Goal: Complete application form

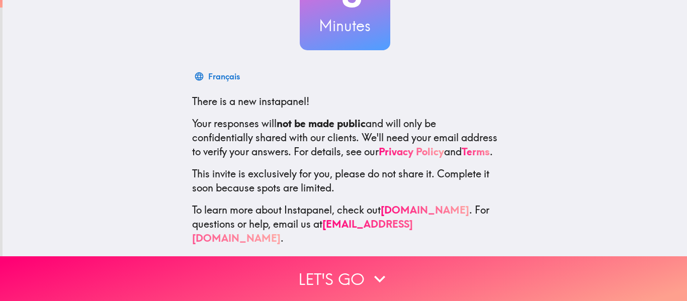
scroll to position [110, 0]
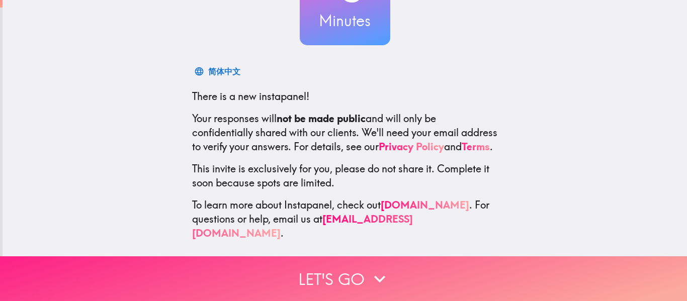
click at [419, 261] on button "Let's go" at bounding box center [343, 278] width 687 height 45
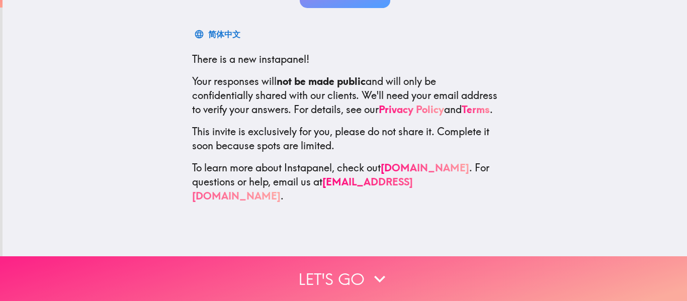
scroll to position [0, 0]
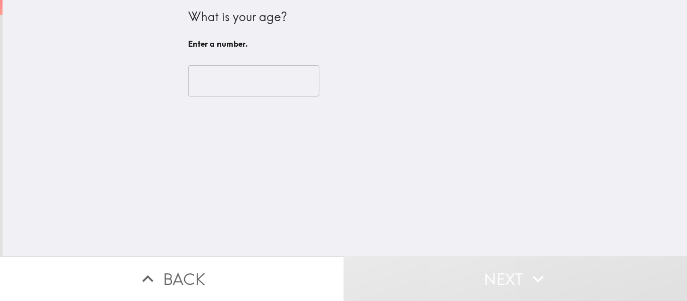
click at [247, 99] on div "​" at bounding box center [345, 80] width 314 height 55
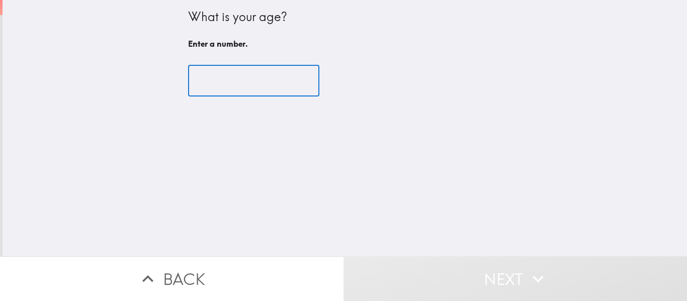
click at [243, 82] on input "number" at bounding box center [253, 80] width 131 height 31
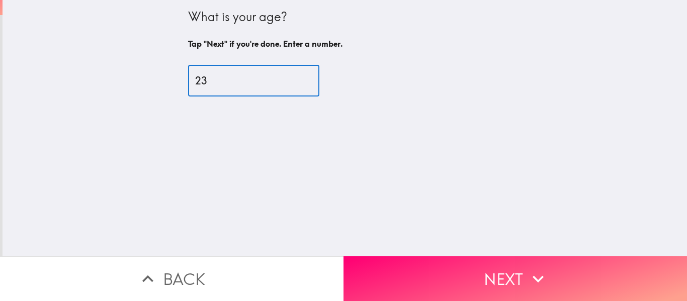
type input "23"
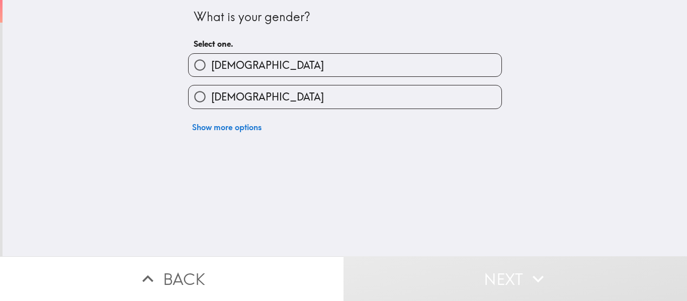
click at [344, 104] on label "[DEMOGRAPHIC_DATA]" at bounding box center [344, 96] width 313 height 23
click at [211, 104] on input "[DEMOGRAPHIC_DATA]" at bounding box center [199, 96] width 23 height 23
radio input "true"
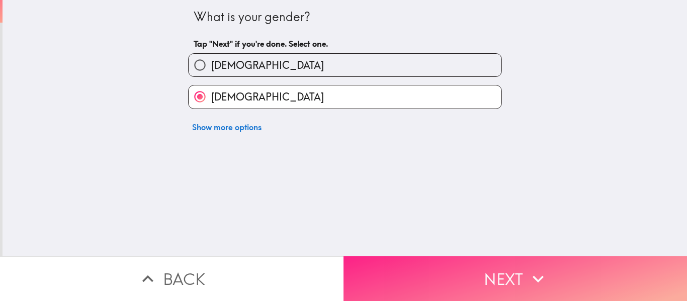
click at [475, 266] on button "Next" at bounding box center [514, 278] width 343 height 45
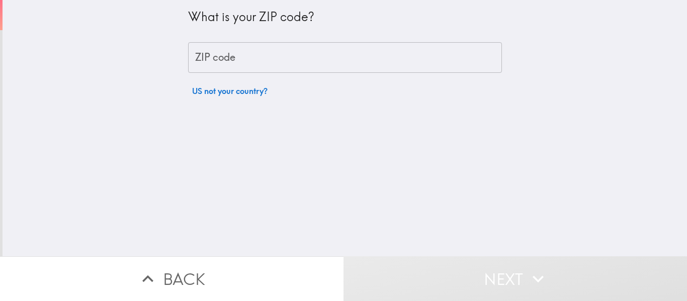
click at [257, 68] on input "ZIP code" at bounding box center [345, 57] width 314 height 31
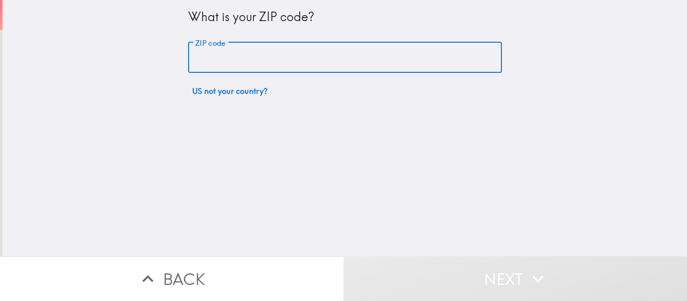
type input "85043"
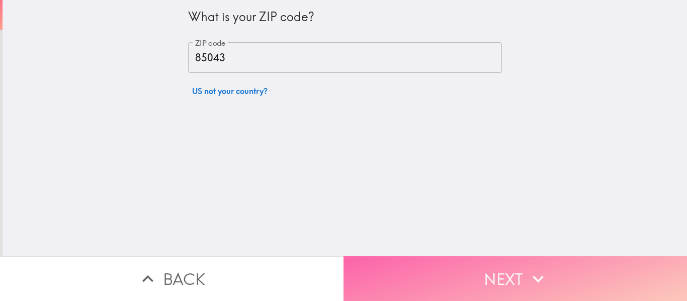
click at [433, 263] on button "Next" at bounding box center [514, 278] width 343 height 45
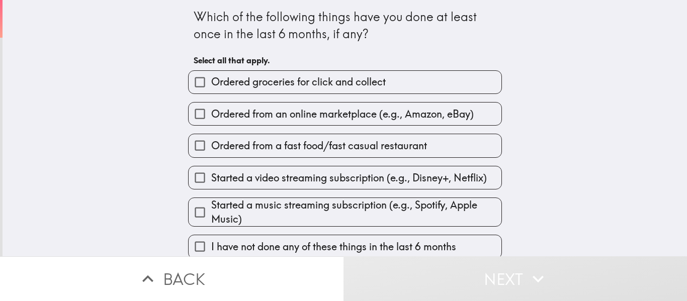
click at [301, 78] on span "Ordered groceries for click and collect" at bounding box center [298, 82] width 174 height 14
click at [211, 78] on input "Ordered groceries for click and collect" at bounding box center [199, 82] width 23 height 23
checkbox input "true"
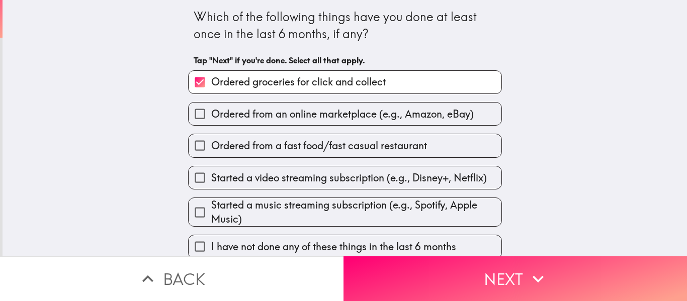
click at [298, 164] on div "Started a video streaming subscription (e.g., Disney+, Netflix)" at bounding box center [341, 174] width 322 height 32
click at [300, 178] on span "Started a video streaming subscription (e.g., Disney+, Netflix)" at bounding box center [348, 178] width 275 height 14
click at [211, 178] on input "Started a video streaming subscription (e.g., Disney+, Netflix)" at bounding box center [199, 177] width 23 height 23
checkbox input "true"
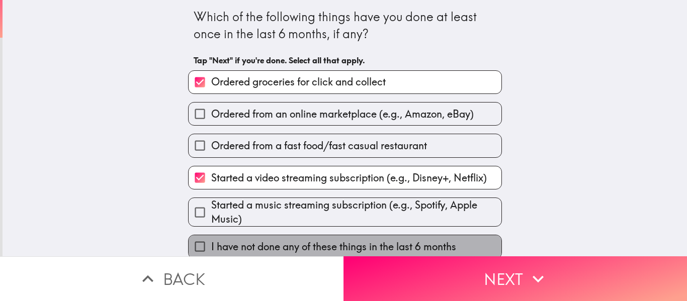
click at [299, 247] on span "I have not done any of these things in the last 6 months" at bounding box center [333, 247] width 245 height 14
click at [211, 247] on input "I have not done any of these things in the last 6 months" at bounding box center [199, 246] width 23 height 23
checkbox input "true"
checkbox input "false"
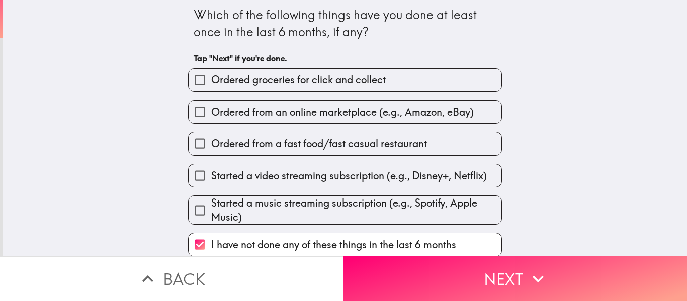
click at [323, 184] on label "Started a video streaming subscription (e.g., Disney+, Netflix)" at bounding box center [344, 175] width 313 height 23
click at [211, 184] on input "Started a video streaming subscription (e.g., Disney+, Netflix)" at bounding box center [199, 175] width 23 height 23
checkbox input "true"
checkbox input "false"
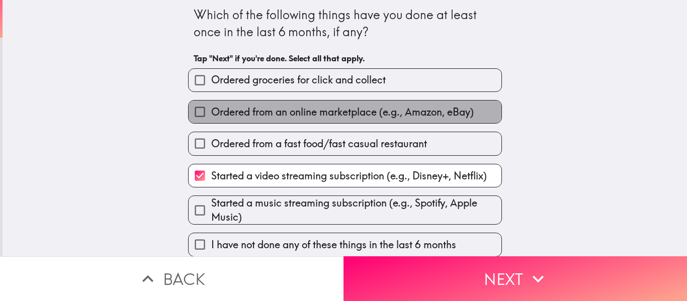
click at [345, 120] on label "Ordered from an online marketplace (e.g., Amazon, eBay)" at bounding box center [344, 112] width 313 height 23
click at [211, 120] on input "Ordered from an online marketplace (e.g., Amazon, eBay)" at bounding box center [199, 112] width 23 height 23
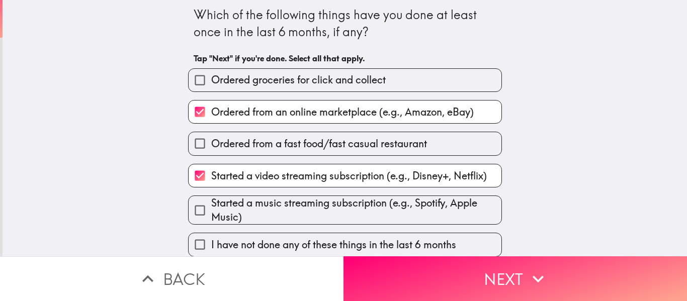
click at [351, 102] on label "Ordered from an online marketplace (e.g., Amazon, eBay)" at bounding box center [344, 112] width 313 height 23
click at [211, 102] on input "Ordered from an online marketplace (e.g., Amazon, eBay)" at bounding box center [199, 112] width 23 height 23
checkbox input "false"
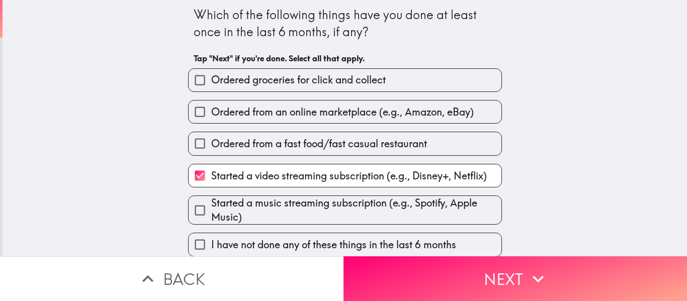
click at [355, 89] on label "Ordered groceries for click and collect" at bounding box center [344, 80] width 313 height 23
click at [211, 89] on input "Ordered groceries for click and collect" at bounding box center [199, 80] width 23 height 23
checkbox input "true"
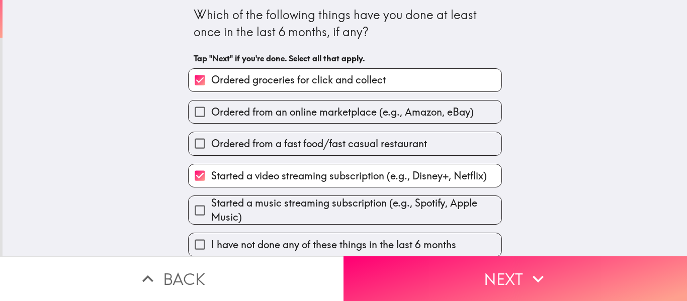
click at [320, 146] on span "Ordered from a fast food/fast casual restaurant" at bounding box center [319, 144] width 216 height 14
click at [211, 146] on input "Ordered from a fast food/fast casual restaurant" at bounding box center [199, 143] width 23 height 23
checkbox input "true"
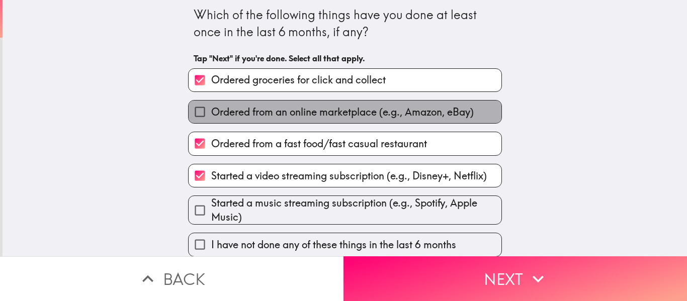
click at [323, 122] on label "Ordered from an online marketplace (e.g., Amazon, eBay)" at bounding box center [344, 112] width 313 height 23
click at [211, 122] on input "Ordered from an online marketplace (e.g., Amazon, eBay)" at bounding box center [199, 112] width 23 height 23
checkbox input "true"
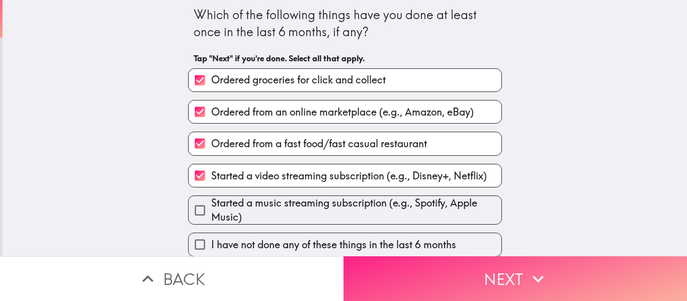
click at [517, 277] on button "Next" at bounding box center [514, 278] width 343 height 45
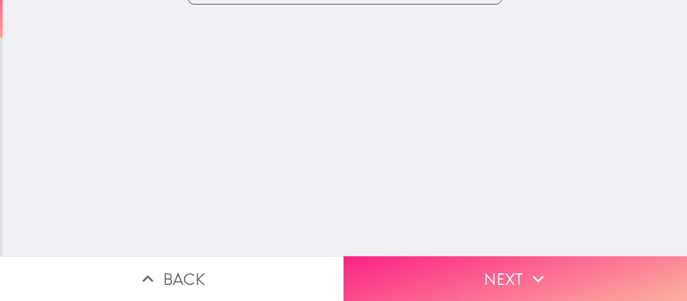
scroll to position [0, 0]
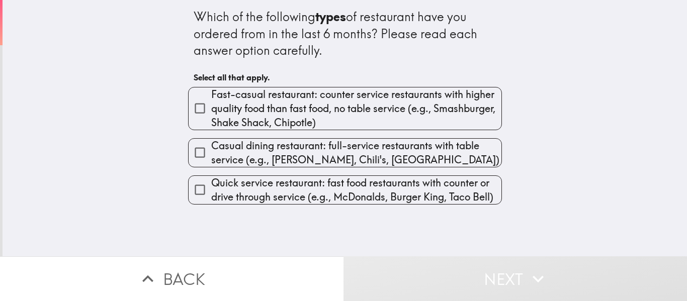
click at [350, 130] on div "Casual dining restaurant: full-service restaurants with table service (e.g., [P…" at bounding box center [341, 148] width 322 height 37
click at [330, 181] on span "Quick service restaurant: fast food restaurants with counter or drive through s…" at bounding box center [356, 190] width 290 height 28
click at [211, 181] on input "Quick service restaurant: fast food restaurants with counter or drive through s…" at bounding box center [199, 189] width 23 height 23
checkbox input "true"
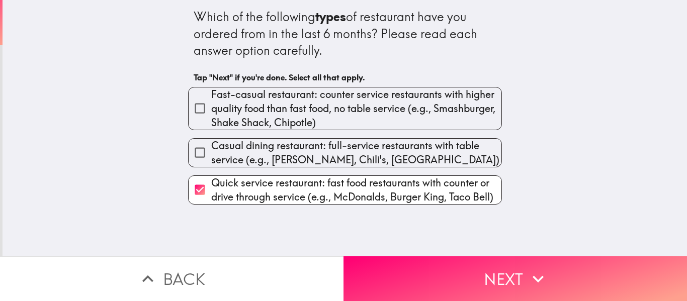
click at [331, 166] on span "Casual dining restaurant: full-service restaurants with table service (e.g., [P…" at bounding box center [356, 153] width 290 height 28
click at [211, 164] on input "Casual dining restaurant: full-service restaurants with table service (e.g., [P…" at bounding box center [199, 152] width 23 height 23
checkbox input "true"
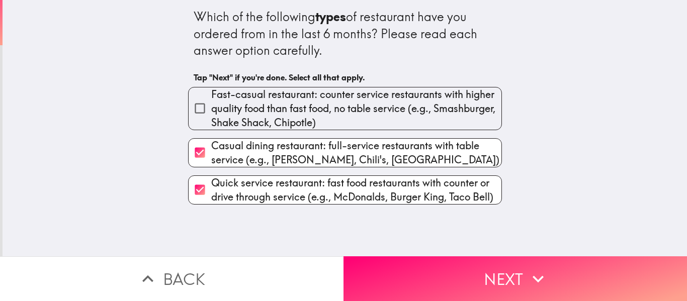
click at [340, 128] on span "Fast-casual restaurant: counter service restaurants with higher quality food th…" at bounding box center [356, 108] width 290 height 42
click at [211, 120] on input "Fast-casual restaurant: counter service restaurants with higher quality food th…" at bounding box center [199, 108] width 23 height 23
checkbox input "true"
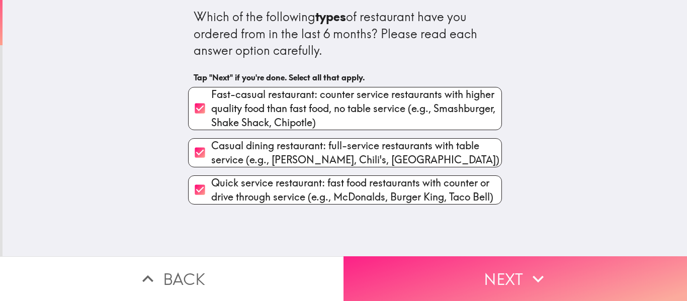
click at [393, 258] on button "Next" at bounding box center [514, 278] width 343 height 45
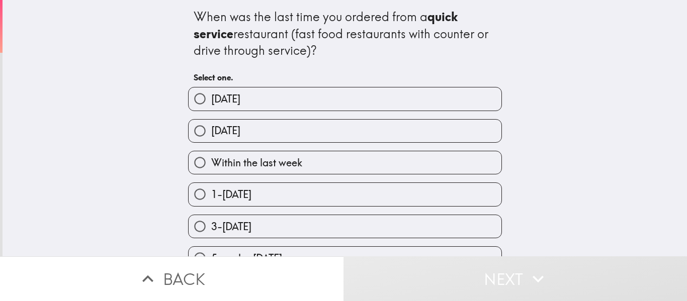
click at [329, 82] on div "[DATE]" at bounding box center [341, 95] width 322 height 32
click at [320, 98] on label "[DATE]" at bounding box center [344, 98] width 313 height 23
click at [211, 98] on input "[DATE]" at bounding box center [199, 98] width 23 height 23
radio input "true"
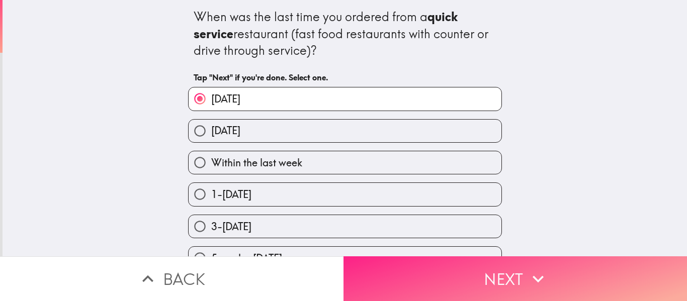
click at [405, 267] on button "Next" at bounding box center [514, 278] width 343 height 45
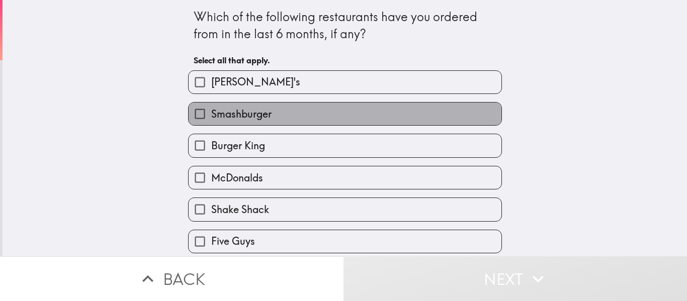
click at [334, 105] on label "Smashburger" at bounding box center [344, 114] width 313 height 23
click at [211, 105] on input "Smashburger" at bounding box center [199, 114] width 23 height 23
checkbox input "true"
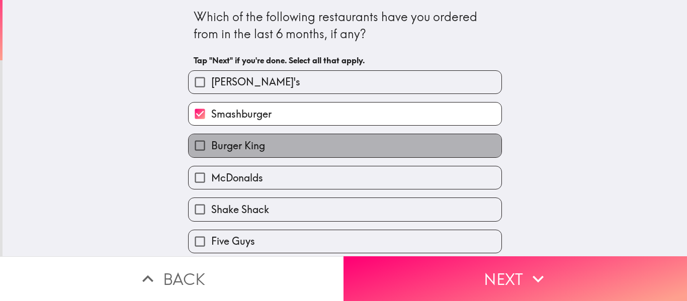
click at [282, 154] on label "Burger King" at bounding box center [344, 145] width 313 height 23
click at [211, 154] on input "Burger King" at bounding box center [199, 145] width 23 height 23
checkbox input "true"
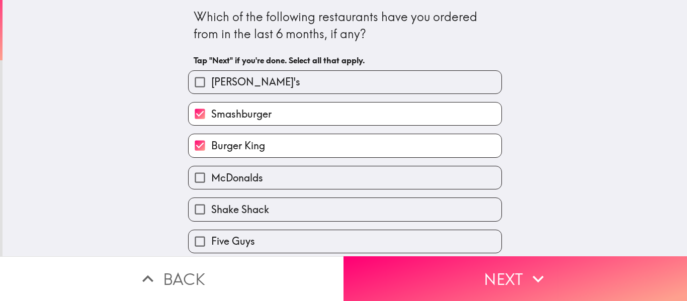
click at [302, 184] on label "McDonalds" at bounding box center [344, 177] width 313 height 23
click at [211, 184] on input "McDonalds" at bounding box center [199, 177] width 23 height 23
checkbox input "true"
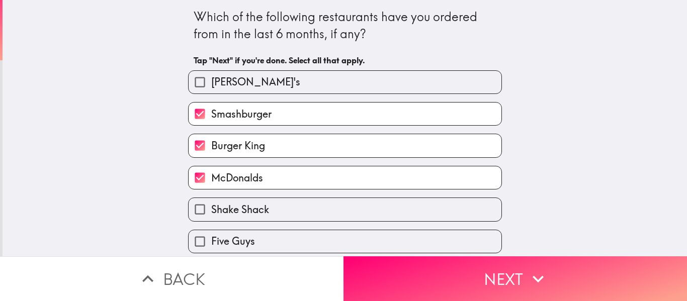
click at [400, 236] on label "Five Guys" at bounding box center [344, 241] width 313 height 23
click at [211, 236] on input "Five Guys" at bounding box center [199, 241] width 23 height 23
checkbox input "true"
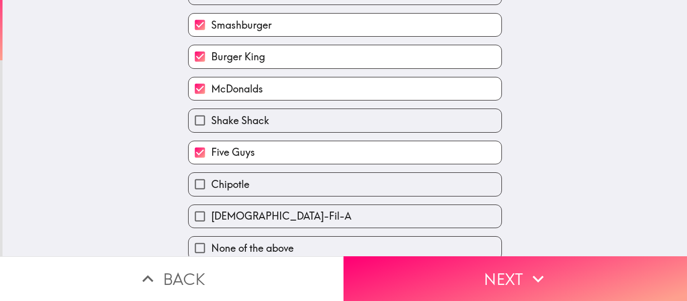
scroll to position [92, 0]
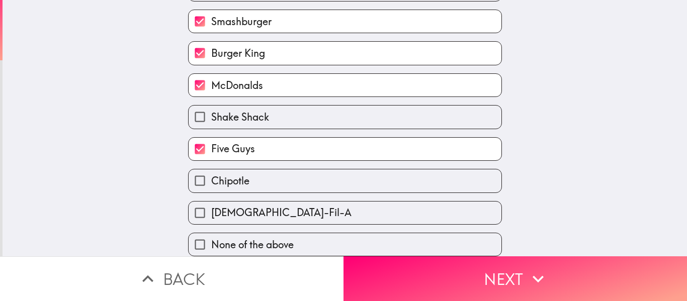
click at [339, 198] on div "[DEMOGRAPHIC_DATA]-Fil-A" at bounding box center [341, 209] width 322 height 32
click at [332, 188] on label "Chipotle" at bounding box center [344, 180] width 313 height 23
click at [211, 188] on input "Chipotle" at bounding box center [199, 180] width 23 height 23
checkbox input "true"
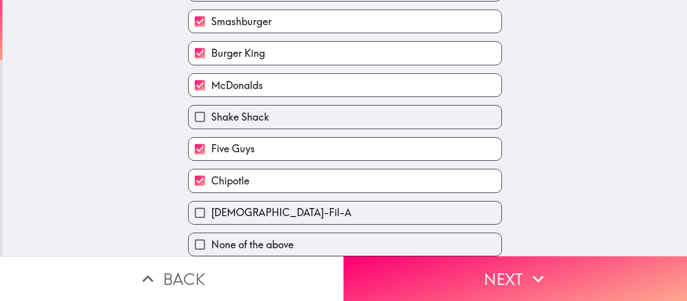
click at [333, 205] on label "[DEMOGRAPHIC_DATA]-Fil-A" at bounding box center [344, 213] width 313 height 23
click at [211, 205] on input "[DEMOGRAPHIC_DATA]-Fil-A" at bounding box center [199, 213] width 23 height 23
checkbox input "true"
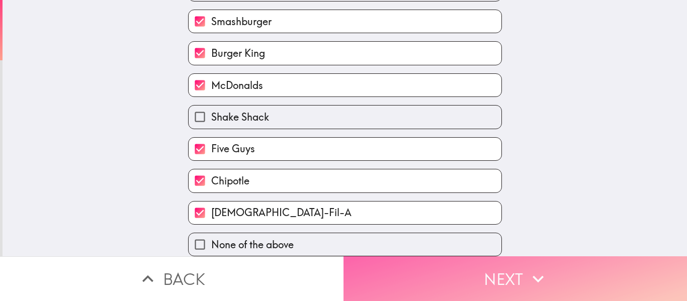
click at [394, 286] on button "Next" at bounding box center [514, 278] width 343 height 45
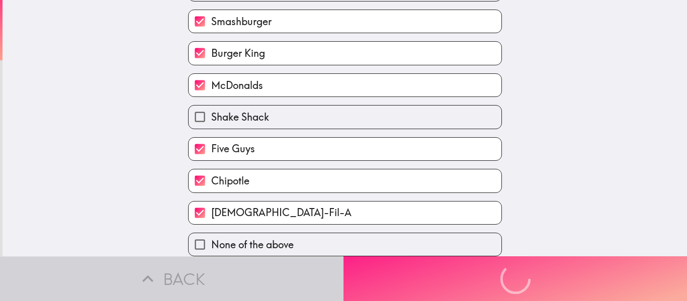
scroll to position [0, 0]
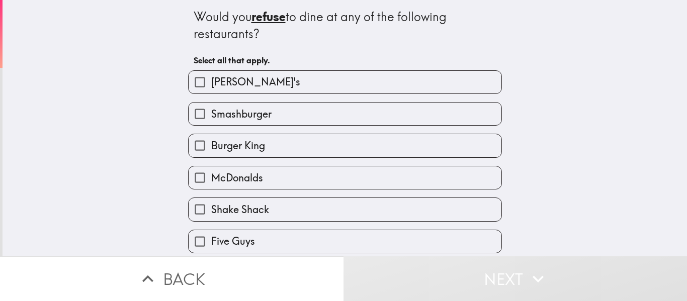
click at [321, 126] on div "Burger King" at bounding box center [341, 142] width 322 height 32
click at [277, 82] on label "[PERSON_NAME]'s" at bounding box center [344, 82] width 313 height 23
click at [211, 82] on input "[PERSON_NAME]'s" at bounding box center [199, 82] width 23 height 23
checkbox input "true"
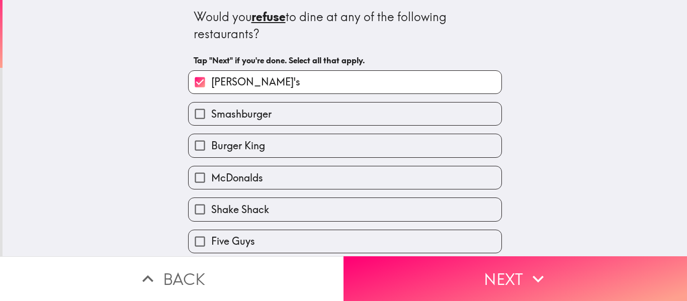
click at [276, 123] on label "Smashburger" at bounding box center [344, 114] width 313 height 23
click at [211, 123] on input "Smashburger" at bounding box center [199, 114] width 23 height 23
checkbox input "true"
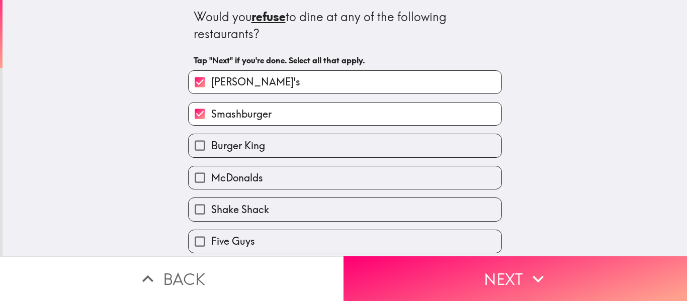
click at [281, 151] on label "Burger King" at bounding box center [344, 145] width 313 height 23
click at [211, 151] on input "Burger King" at bounding box center [199, 145] width 23 height 23
checkbox input "true"
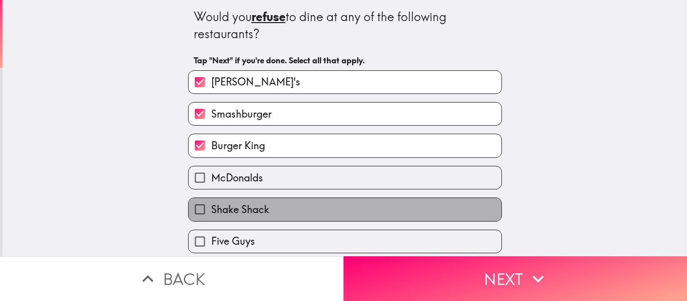
click at [254, 201] on label "Shake Shack" at bounding box center [344, 209] width 313 height 23
click at [211, 201] on input "Shake Shack" at bounding box center [199, 209] width 23 height 23
checkbox input "true"
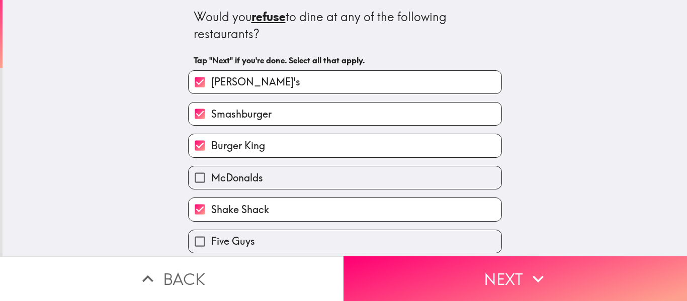
click at [323, 253] on div "Chipotle" at bounding box center [341, 269] width 322 height 32
click at [324, 245] on label "Five Guys" at bounding box center [344, 241] width 313 height 23
click at [211, 245] on input "Five Guys" at bounding box center [199, 241] width 23 height 23
checkbox input "true"
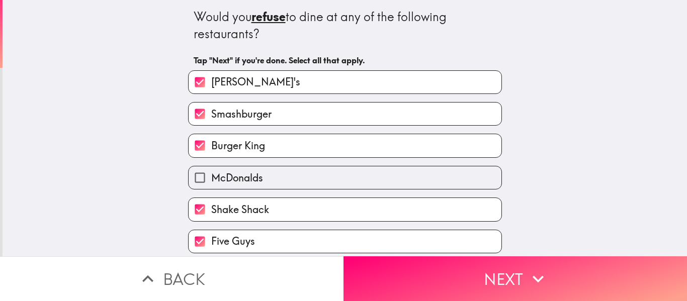
scroll to position [92, 0]
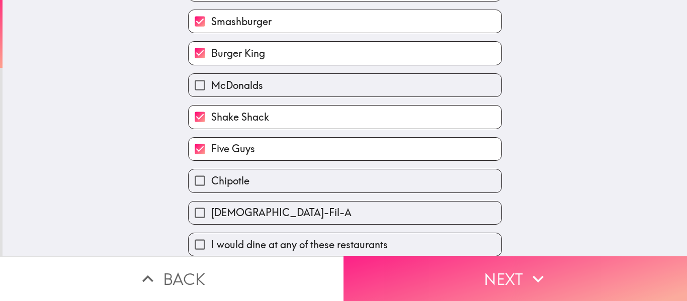
click at [436, 259] on button "Next" at bounding box center [514, 278] width 343 height 45
